Goal: Register for event/course

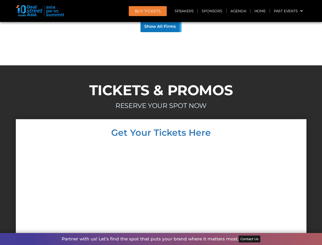
scroll to position [4898, 0]
